Goal: Find specific page/section: Find specific page/section

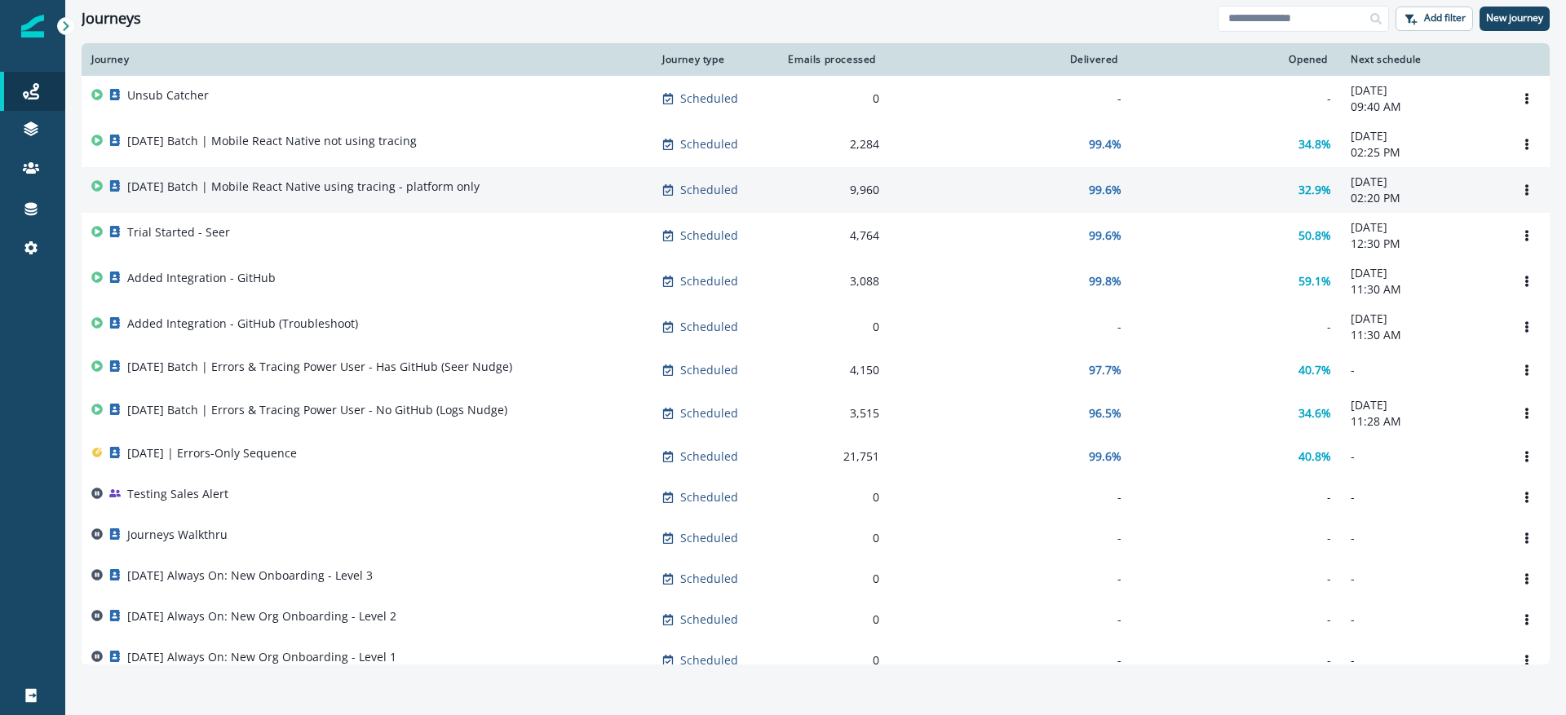
click at [444, 173] on td "[DATE] Batch | Mobile React Native using tracing - platform only" at bounding box center [367, 190] width 571 height 46
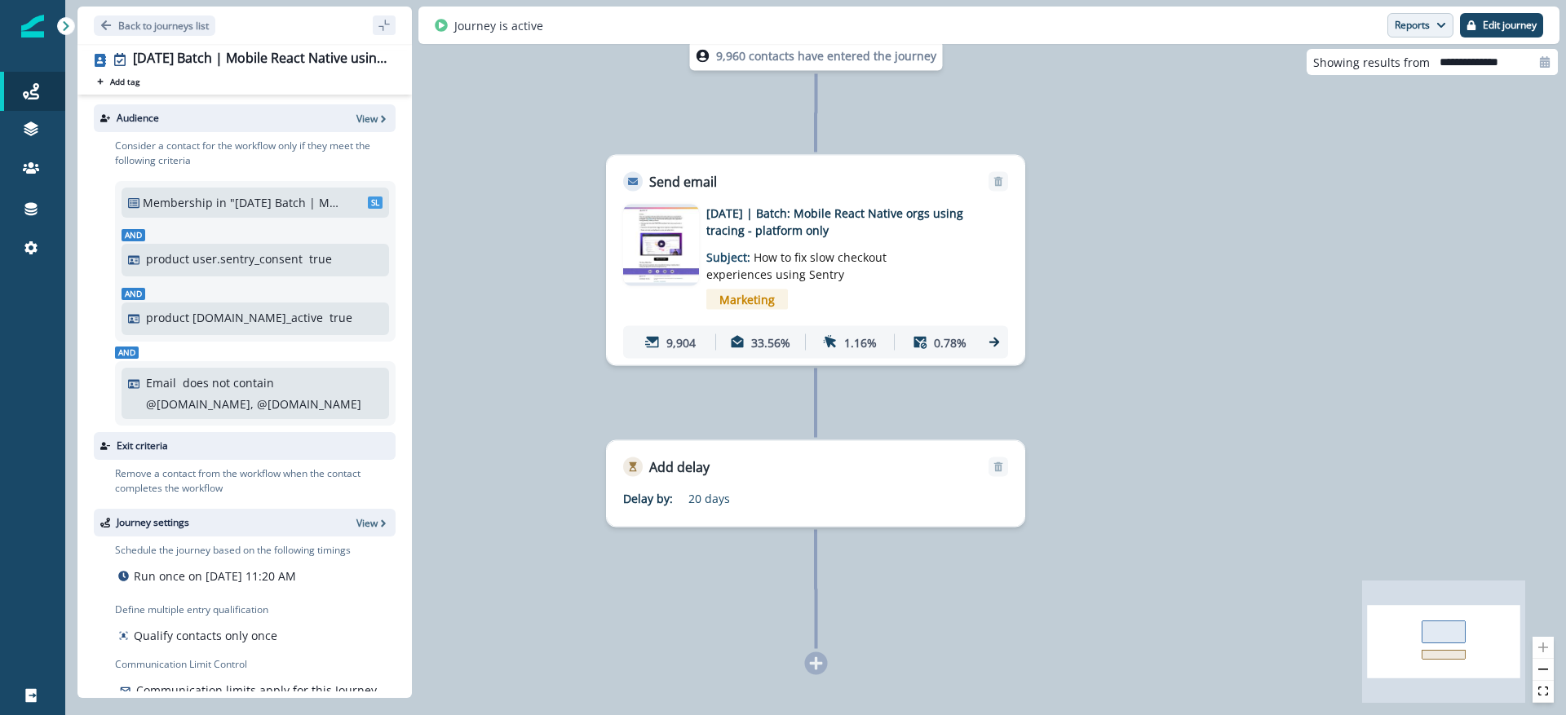
click at [1418, 33] on button "Reports" at bounding box center [1420, 25] width 66 height 24
click at [1409, 58] on button "Email Report" at bounding box center [1360, 65] width 184 height 29
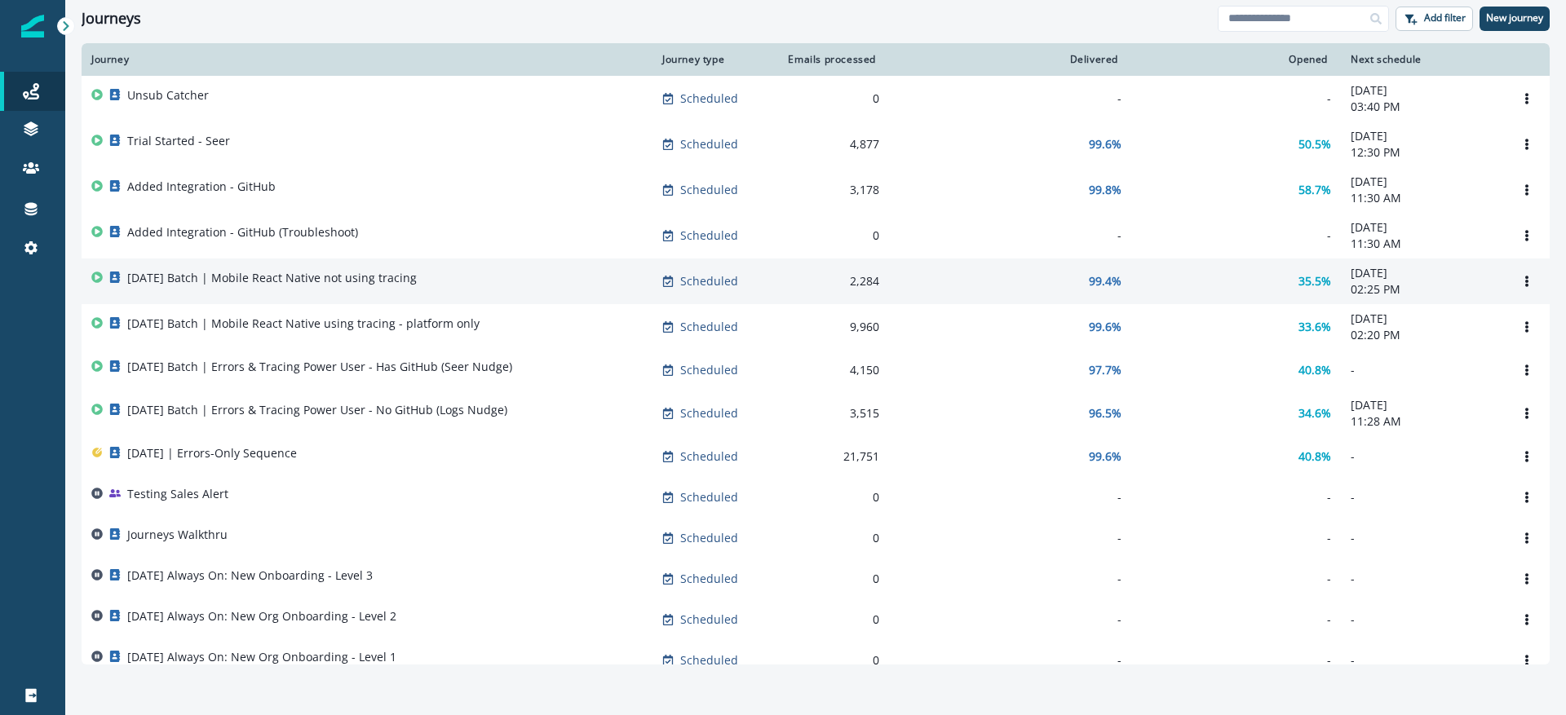
click at [516, 290] on div "[DATE] Batch | Mobile React Native not using tracing" at bounding box center [366, 281] width 551 height 23
click at [460, 303] on td "[DATE] Batch | Mobile React Native not using tracing" at bounding box center [367, 282] width 571 height 46
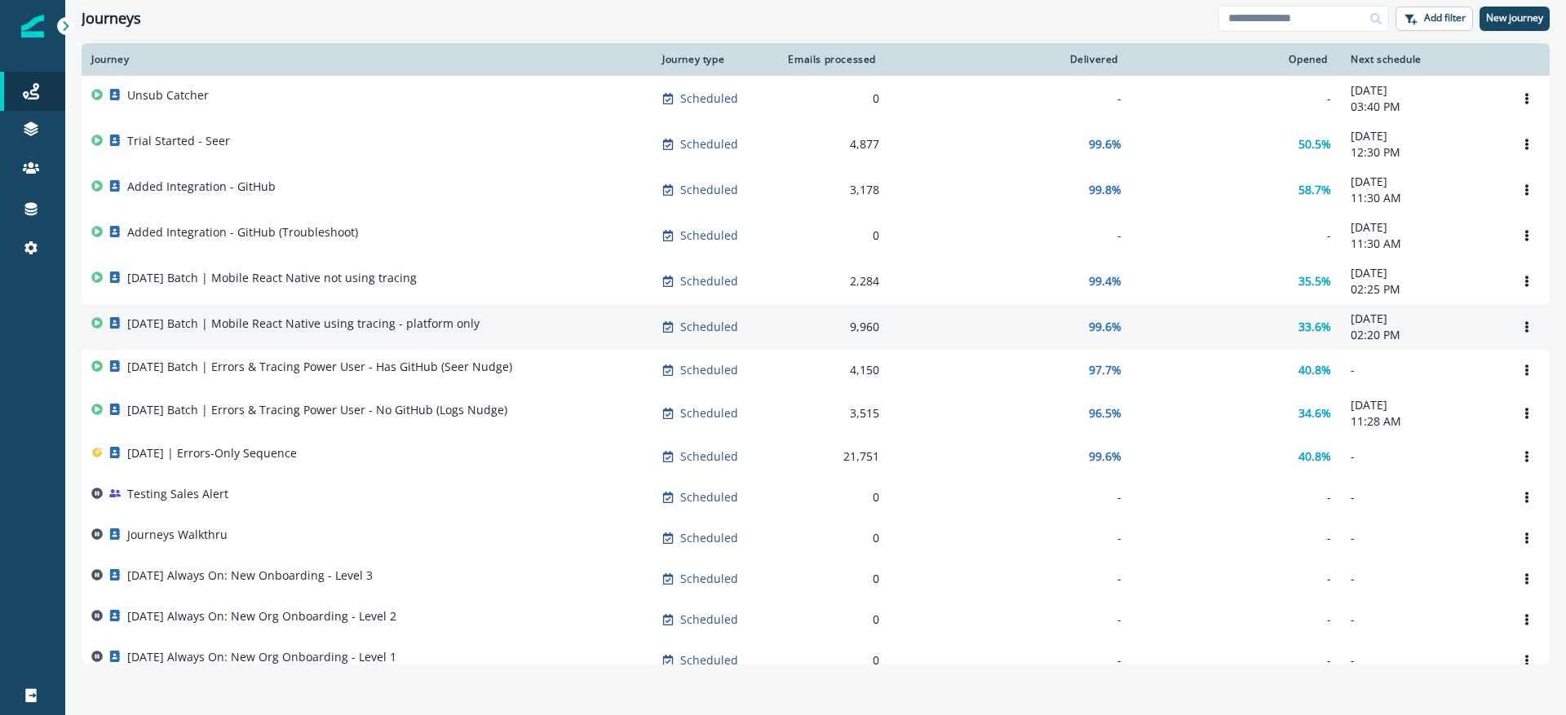
click at [541, 334] on div "[DATE] Batch | Mobile React Native using tracing - platform only" at bounding box center [366, 327] width 551 height 23
